Goal: Task Accomplishment & Management: Manage account settings

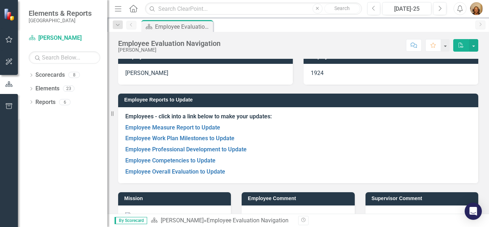
scroll to position [28, 0]
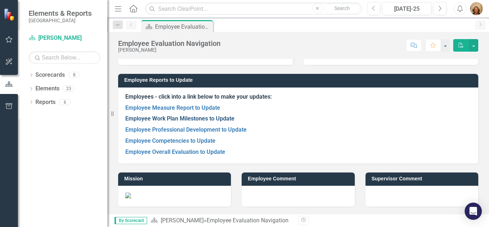
click at [176, 118] on link "Employee Work Plan Milestones to Update" at bounding box center [179, 118] width 109 height 7
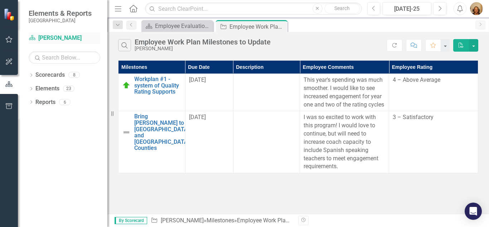
click at [51, 39] on link "Scorecard [PERSON_NAME]" at bounding box center [65, 38] width 72 height 8
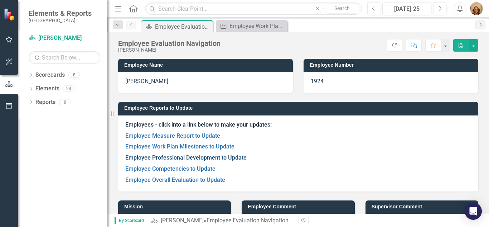
click at [164, 158] on link "Employee Professional Development to Update" at bounding box center [185, 157] width 121 height 7
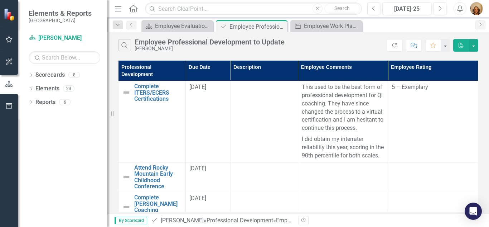
click at [0, 15] on div at bounding box center [9, 14] width 18 height 29
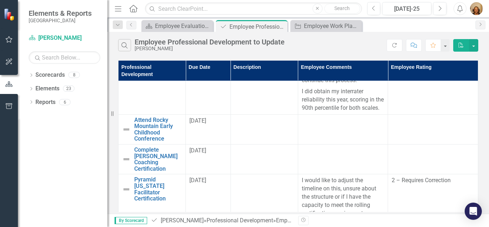
scroll to position [63, 0]
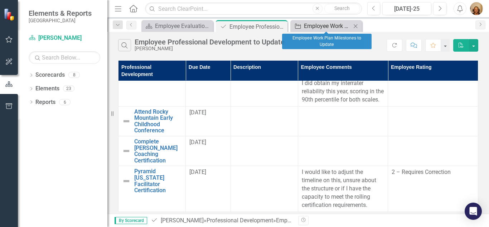
click at [327, 28] on div "Employee Work Plan Milestones to Update" at bounding box center [327, 25] width 47 height 9
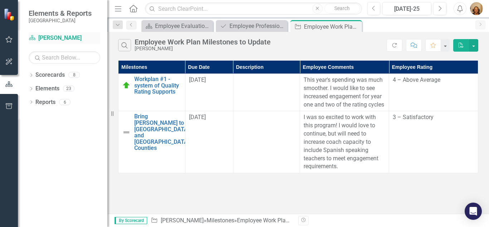
click at [50, 40] on link "Scorecard [PERSON_NAME]" at bounding box center [65, 38] width 72 height 8
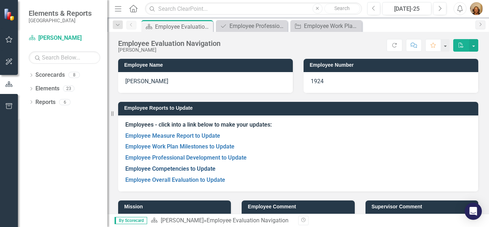
click at [135, 168] on link "Employee Competencies to Update" at bounding box center [170, 168] width 90 height 7
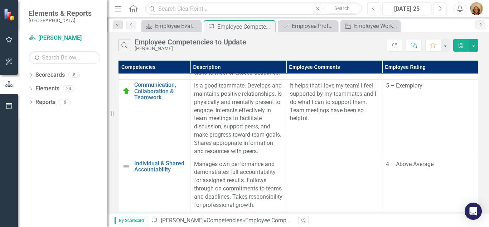
scroll to position [180, 0]
click at [56, 34] on link "Scorecard [PERSON_NAME]" at bounding box center [65, 38] width 72 height 8
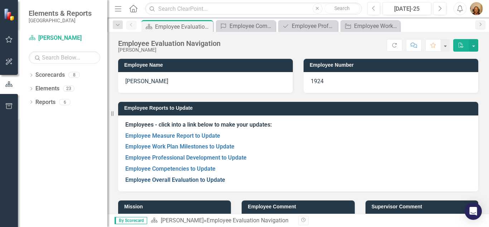
click at [147, 179] on link "Employee Overall Evaluation to Update" at bounding box center [175, 179] width 100 height 7
